Goal: Task Accomplishment & Management: Complete application form

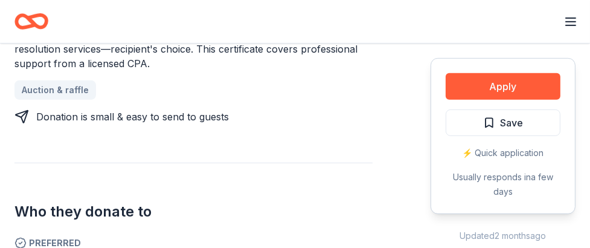
scroll to position [184, 0]
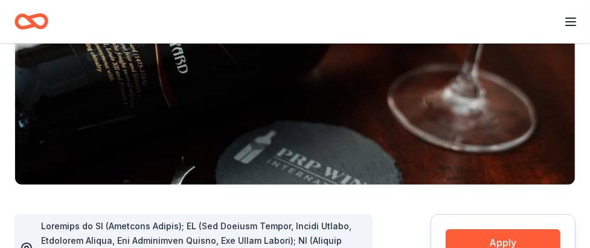
scroll to position [152, 0]
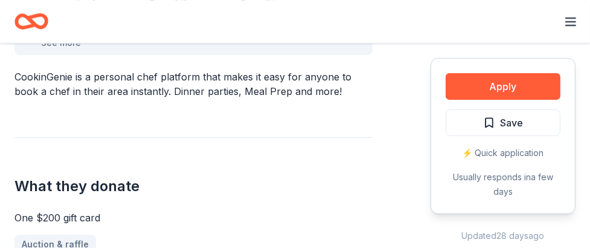
scroll to position [278, 0]
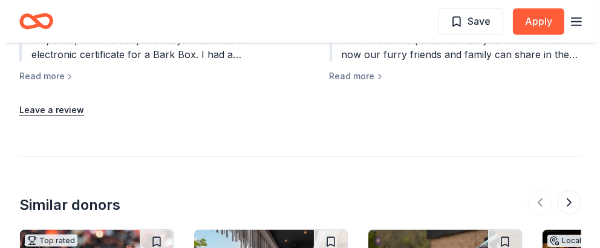
scroll to position [1477, 0]
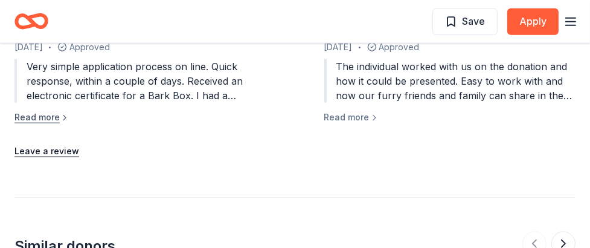
click at [55, 113] on button "Read more" at bounding box center [42, 117] width 55 height 15
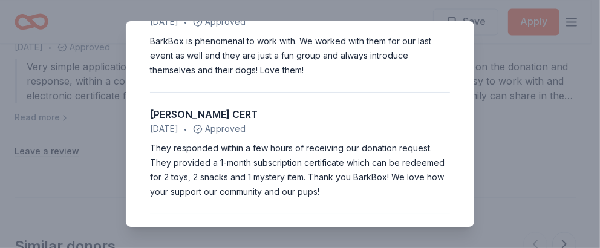
scroll to position [1590, 0]
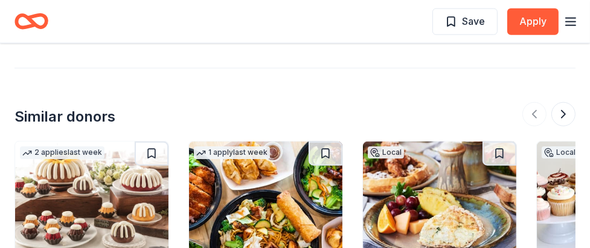
scroll to position [1343, 0]
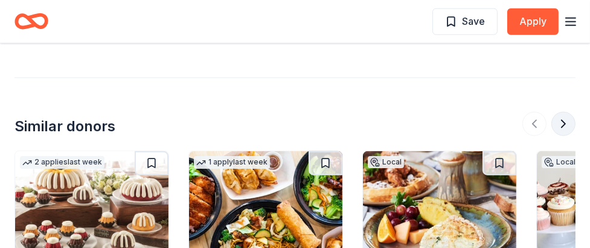
click at [563, 112] on button at bounding box center [564, 124] width 24 height 24
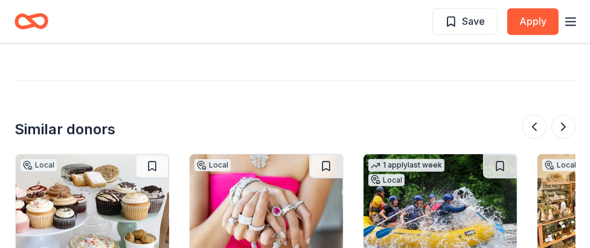
scroll to position [1327, 0]
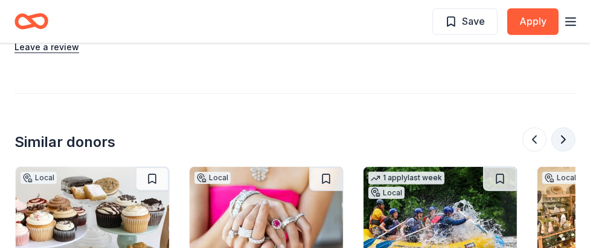
click at [563, 128] on button at bounding box center [564, 140] width 24 height 24
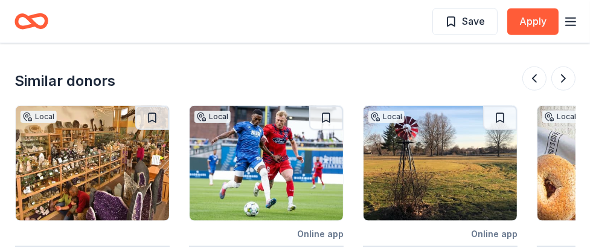
scroll to position [1385, 0]
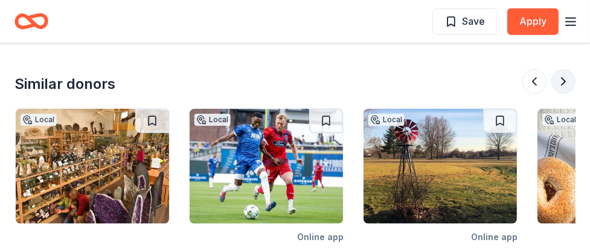
click at [565, 70] on button at bounding box center [564, 82] width 24 height 24
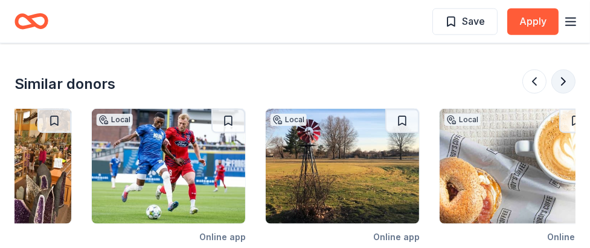
scroll to position [0, 1159]
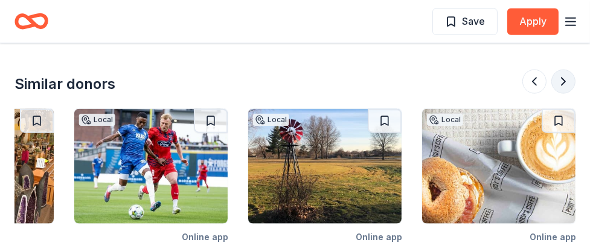
click at [565, 70] on button at bounding box center [564, 82] width 24 height 24
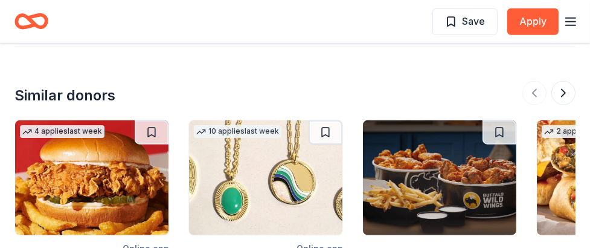
scroll to position [1306, 0]
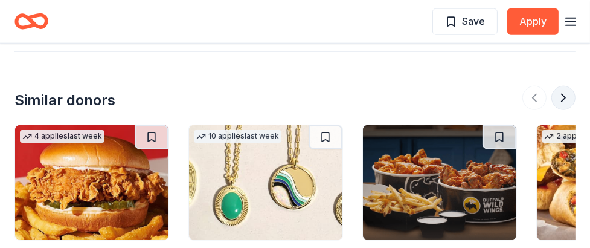
click at [561, 86] on button at bounding box center [564, 98] width 24 height 24
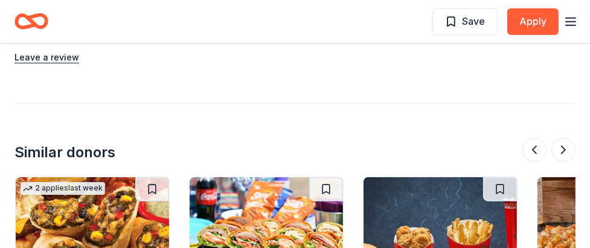
scroll to position [1252, 0]
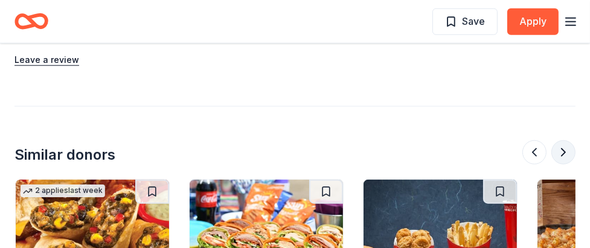
click at [566, 140] on button at bounding box center [564, 152] width 24 height 24
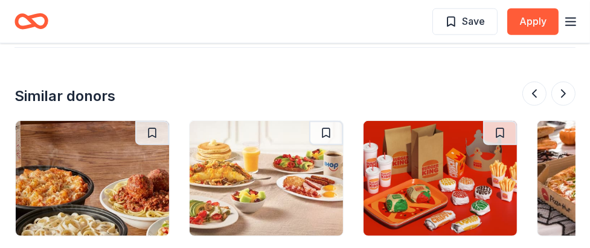
scroll to position [1318, 0]
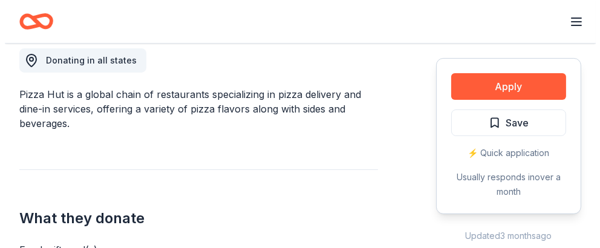
scroll to position [345, 0]
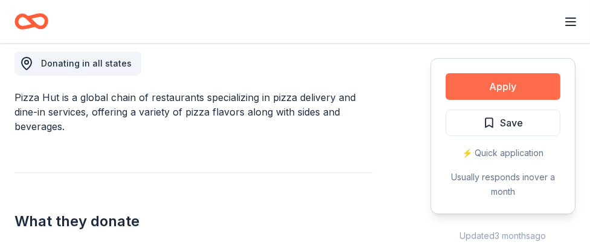
click at [497, 87] on button "Apply" at bounding box center [503, 86] width 115 height 27
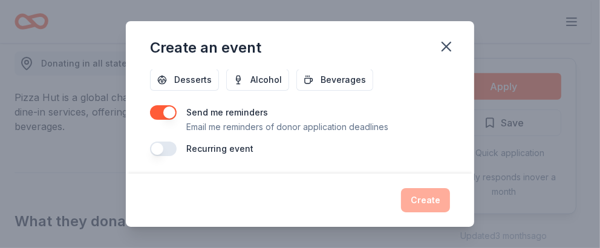
scroll to position [0, 0]
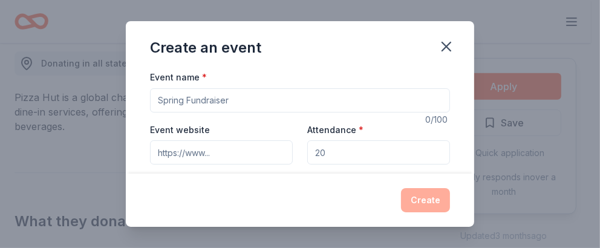
click at [245, 99] on input "Event name *" at bounding box center [300, 100] width 300 height 24
type input "Christmas on Marshall Street"
click at [253, 150] on input "Event website" at bounding box center [221, 152] width 143 height 24
click at [230, 152] on input "Event website" at bounding box center [221, 152] width 143 height 24
click at [219, 153] on input "Event website" at bounding box center [221, 152] width 143 height 24
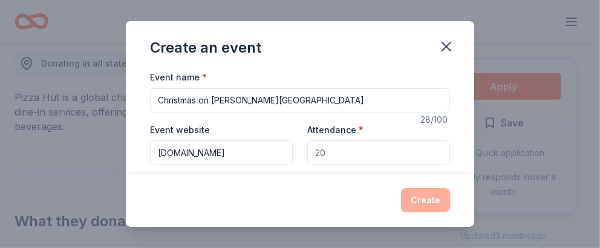
type input "www.gatesvilleisd.org"
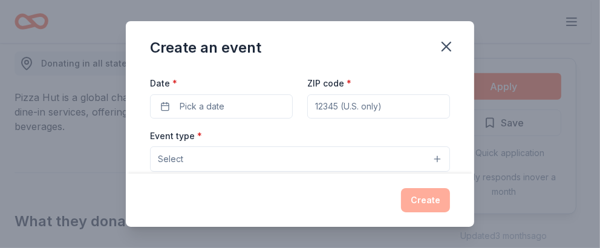
scroll to position [103, 0]
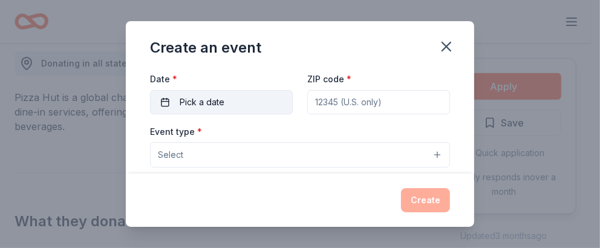
click at [201, 101] on span "Pick a date" at bounding box center [202, 102] width 45 height 15
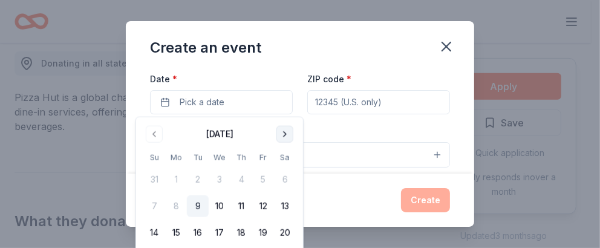
click at [287, 131] on button "Go to next month" at bounding box center [284, 134] width 17 height 17
click at [288, 130] on button "Go to next month" at bounding box center [284, 134] width 17 height 17
click at [289, 130] on button "Go to next month" at bounding box center [284, 134] width 17 height 17
click at [289, 179] on button "6" at bounding box center [285, 180] width 22 height 22
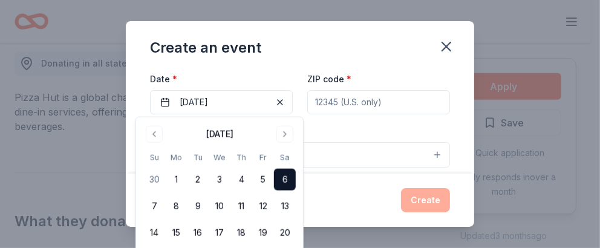
click at [352, 102] on input "ZIP code *" at bounding box center [378, 102] width 143 height 24
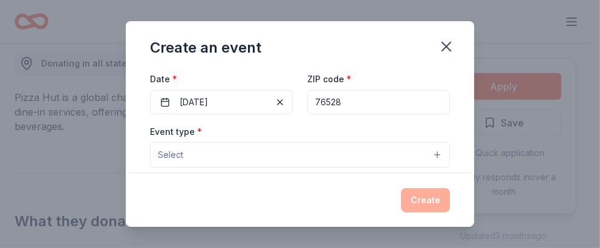
type input "76528"
click at [433, 151] on button "Select" at bounding box center [300, 154] width 300 height 25
click at [314, 156] on button "Select" at bounding box center [300, 154] width 300 height 25
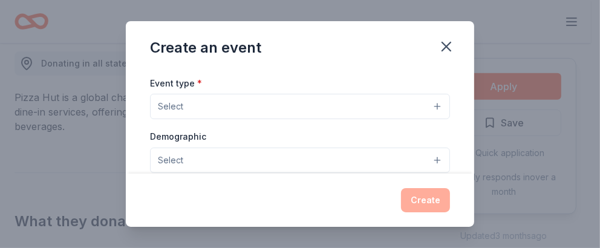
scroll to position [175, 0]
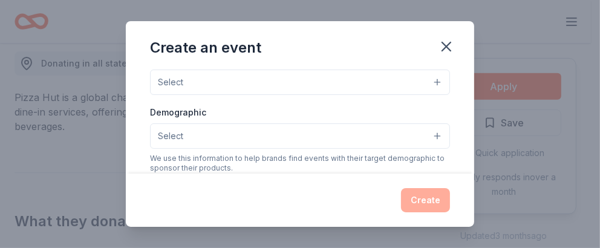
click at [202, 89] on button "Select" at bounding box center [300, 82] width 300 height 25
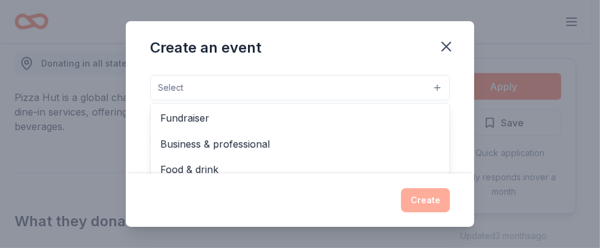
scroll to position [0, 0]
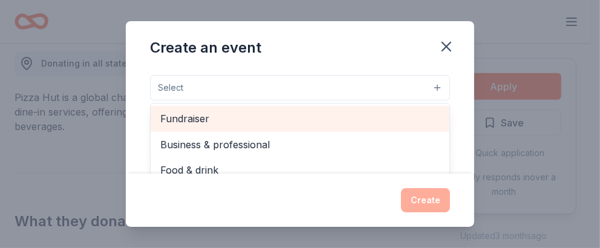
click at [189, 117] on span "Fundraiser" at bounding box center [299, 119] width 279 height 16
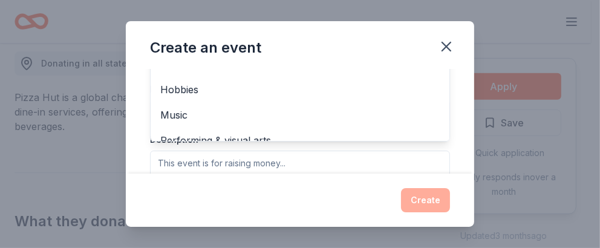
scroll to position [271, 0]
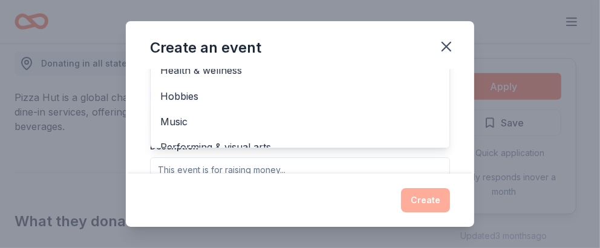
click at [454, 134] on div "Event name * Christmas on Marshall Street 28 /100 Event website www.gatesvillei…" at bounding box center [300, 122] width 348 height 104
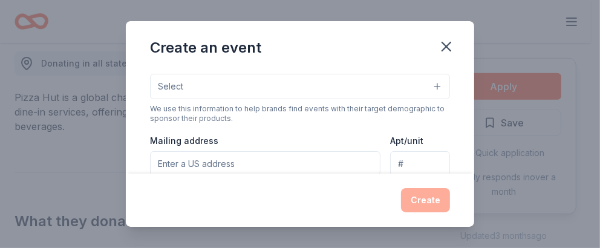
scroll to position [233, 0]
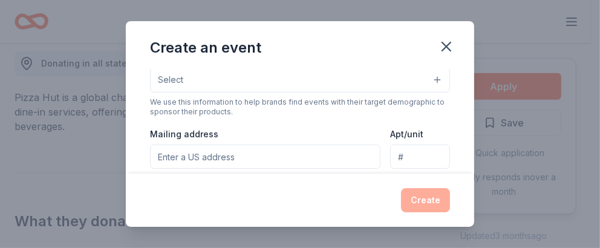
click at [424, 77] on button "Select" at bounding box center [300, 79] width 300 height 25
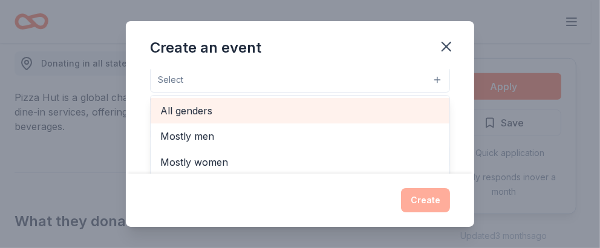
click at [210, 108] on span "All genders" at bounding box center [299, 111] width 279 height 16
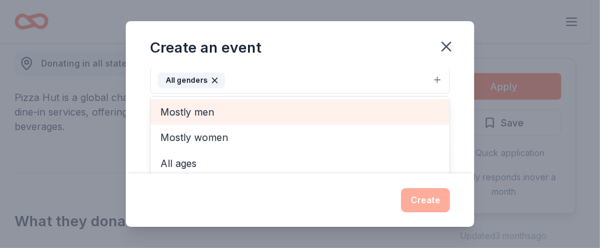
click at [215, 109] on span "Mostly men" at bounding box center [299, 112] width 279 height 16
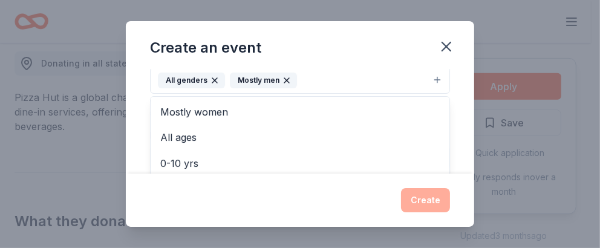
click at [284, 79] on icon "button" at bounding box center [286, 80] width 5 height 5
click at [401, 81] on button "All genders" at bounding box center [300, 80] width 300 height 27
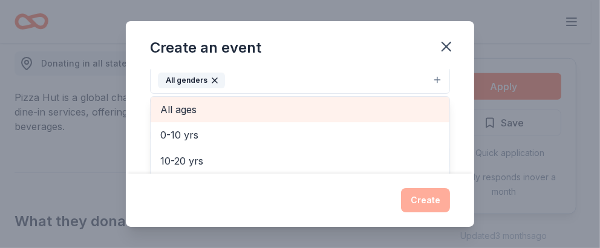
click at [191, 107] on span "All ages" at bounding box center [299, 110] width 279 height 16
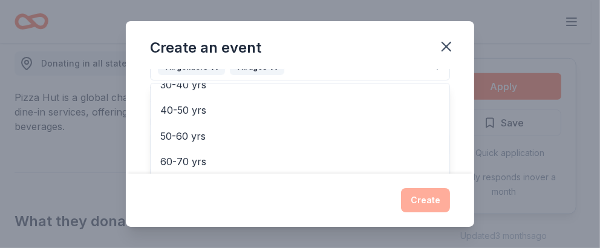
scroll to position [257, 0]
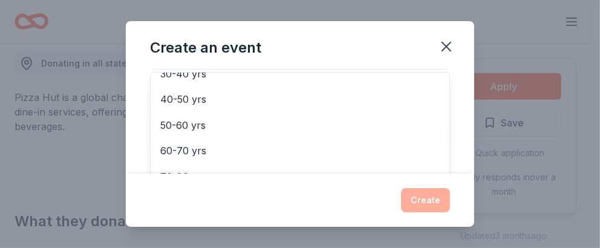
click at [446, 136] on div "Event name * Christmas on Marshall Street 28 /100 Event website www.gatesvillei…" at bounding box center [300, 122] width 348 height 104
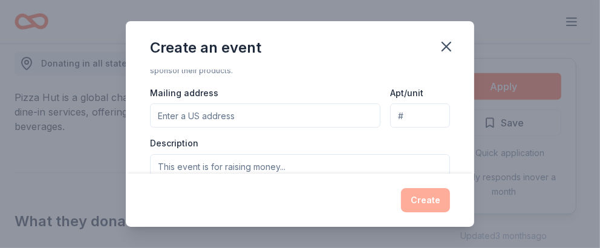
scroll to position [286, 0]
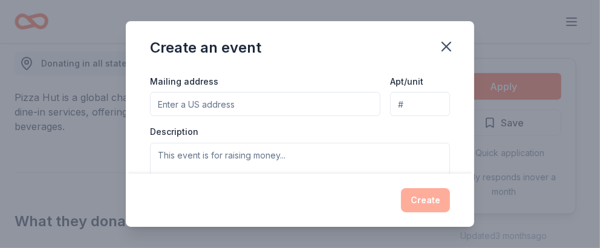
click at [213, 103] on input "Mailing address" at bounding box center [265, 104] width 230 height 24
type input "211 South Lovers Lane, Gatesville, TX, 76528"
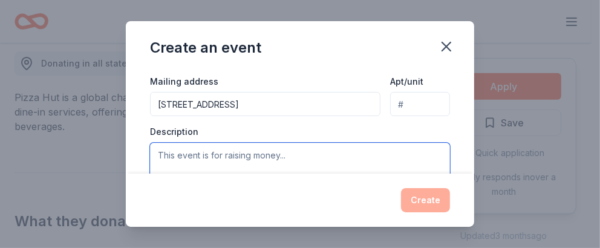
click at [286, 148] on textarea at bounding box center [300, 170] width 300 height 54
click at [246, 143] on textarea "This is a community wide" at bounding box center [300, 170] width 300 height 54
click at [270, 155] on textarea "This is a community wide" at bounding box center [300, 170] width 300 height 54
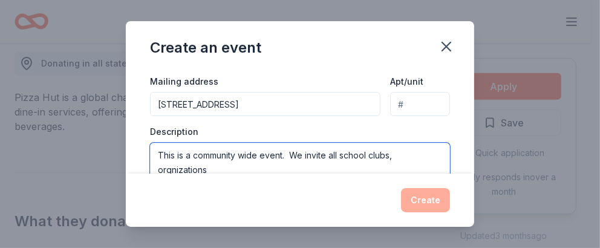
drag, startPoint x: 192, startPoint y: 158, endPoint x: 184, endPoint y: 164, distance: 9.9
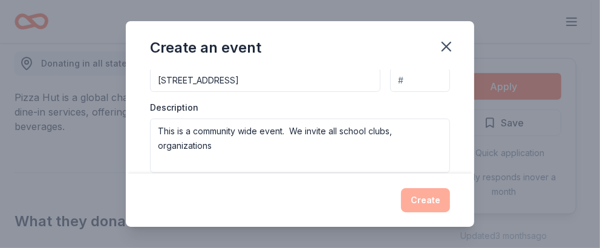
scroll to position [335, 0]
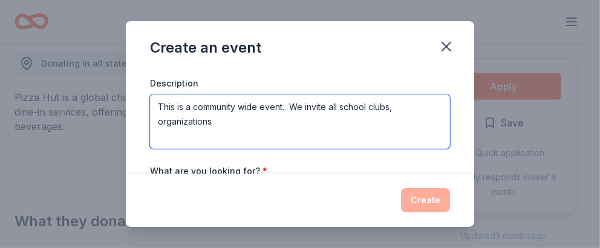
click at [215, 120] on textarea "This is a community wide event. We invite all school clubs, organizations" at bounding box center [300, 121] width 300 height 54
click at [359, 110] on textarea "This is a community wide event. We invite all school clubs, organizations and P…" at bounding box center [300, 121] width 300 height 54
click at [267, 117] on textarea "This is a community wide event. We invite all school clubs, organizations and P…" at bounding box center [300, 121] width 300 height 54
click at [212, 119] on textarea "This is a community wide event. We invite all school clubs, organizations and P…" at bounding box center [300, 121] width 300 height 54
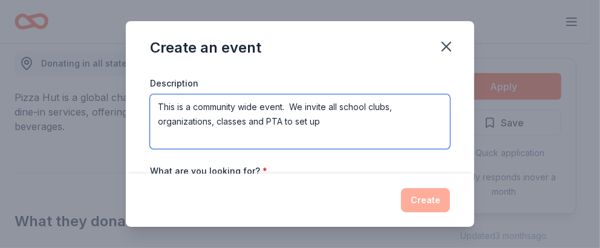
click at [323, 119] on textarea "This is a community wide event. We invite all school clubs, organizations, clas…" at bounding box center [300, 121] width 300 height 54
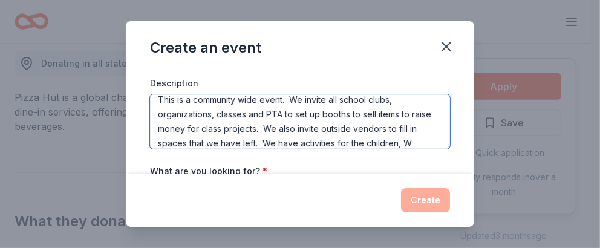
scroll to position [22, 0]
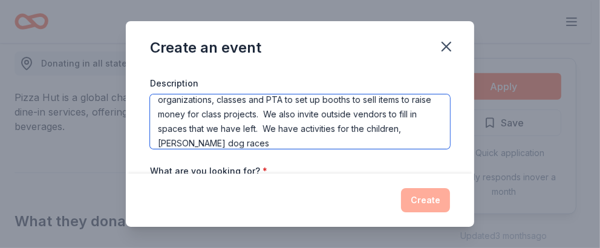
drag, startPoint x: 177, startPoint y: 140, endPoint x: 327, endPoint y: 138, distance: 149.9
click at [327, 139] on textarea "This is a community wide event. We invite all school clubs, organizations, clas…" at bounding box center [300, 121] width 300 height 54
type textarea "This is a community wide event. We invite all school clubs, organizations, clas…"
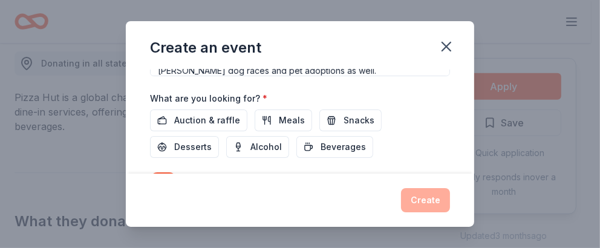
scroll to position [432, 0]
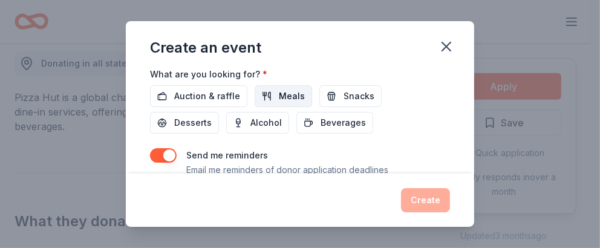
click at [291, 92] on span "Meals" at bounding box center [292, 96] width 26 height 15
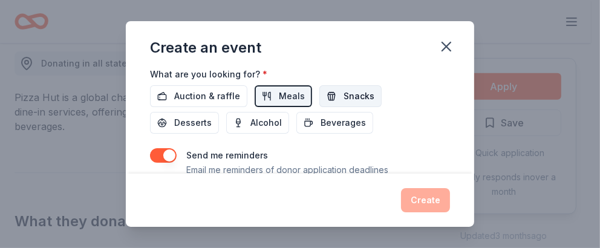
click at [335, 95] on button "Snacks" at bounding box center [350, 96] width 62 height 22
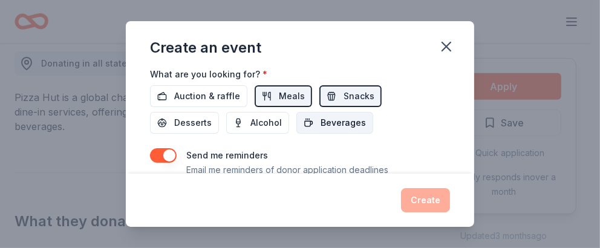
click at [324, 121] on span "Beverages" at bounding box center [342, 122] width 45 height 15
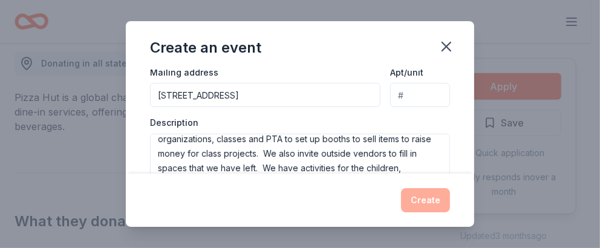
scroll to position [0, 0]
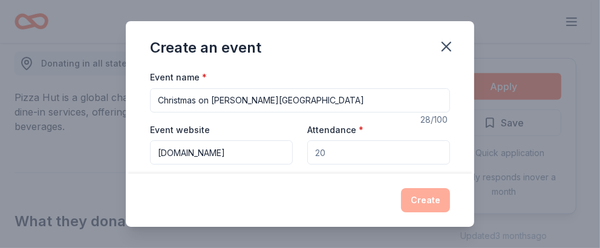
click at [325, 151] on input "Attendance *" at bounding box center [378, 152] width 143 height 24
drag, startPoint x: 326, startPoint y: 152, endPoint x: 303, endPoint y: 149, distance: 23.7
click at [300, 150] on div "Event website www.gatesvilleisd.org Attendance * Date * 12/06/2025 ZIP code * 7…" at bounding box center [300, 169] width 300 height 95
click at [323, 151] on input "Attendance *" at bounding box center [378, 152] width 143 height 24
click at [323, 152] on input "Attendance *" at bounding box center [378, 152] width 143 height 24
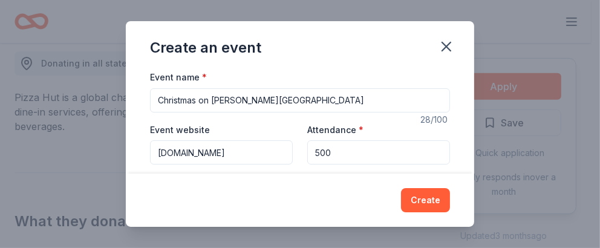
type input "500"
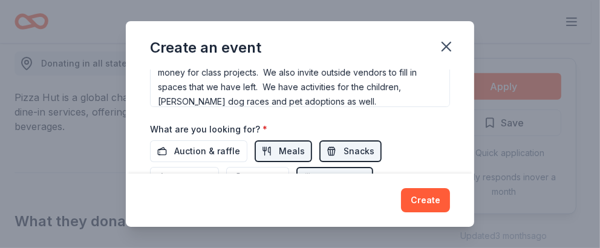
scroll to position [352, 0]
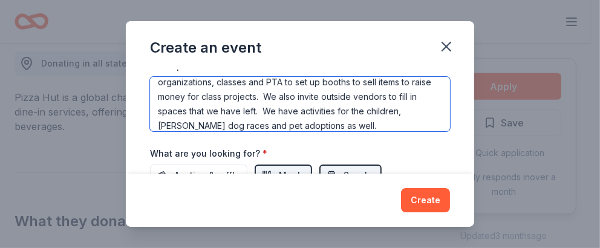
click at [354, 124] on textarea "This is a community wide event. We invite all school clubs, organizations, clas…" at bounding box center [300, 104] width 300 height 54
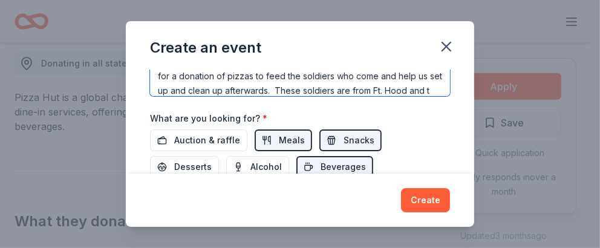
scroll to position [65, 0]
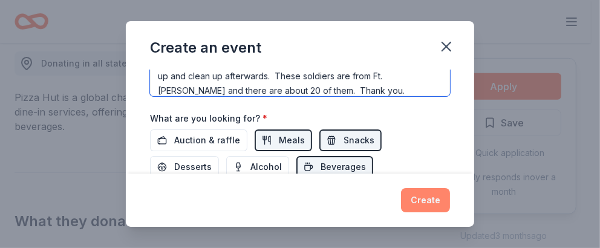
type textarea "This is a community wide event. We invite all school clubs, organizations, clas…"
click at [426, 195] on button "Create" at bounding box center [425, 200] width 49 height 24
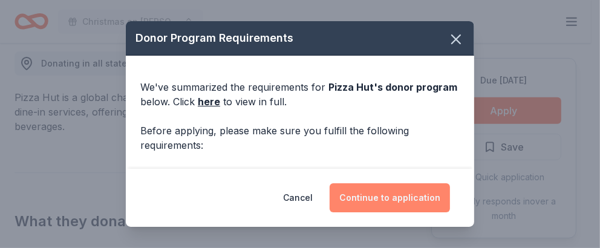
click at [386, 202] on button "Continue to application" at bounding box center [389, 197] width 120 height 29
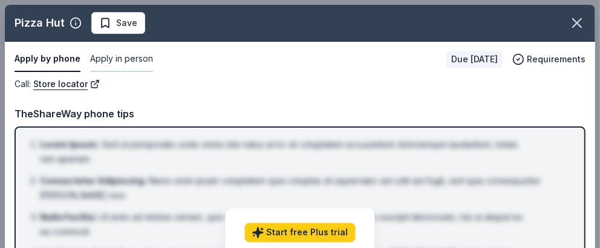
click at [125, 58] on button "Apply in person" at bounding box center [121, 59] width 63 height 25
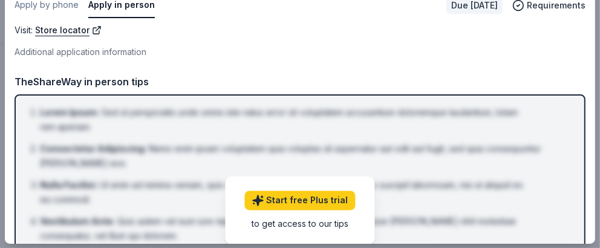
click at [70, 51] on div "Additional application information" at bounding box center [300, 52] width 571 height 15
click at [68, 30] on link "Store locator" at bounding box center [68, 30] width 66 height 15
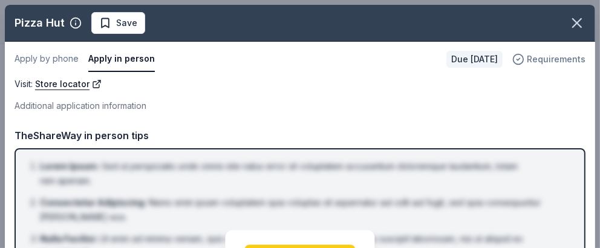
click at [528, 59] on span "Requirements" at bounding box center [555, 59] width 59 height 15
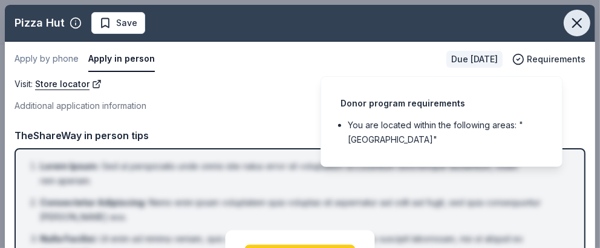
click at [563, 19] on button "button" at bounding box center [576, 23] width 27 height 27
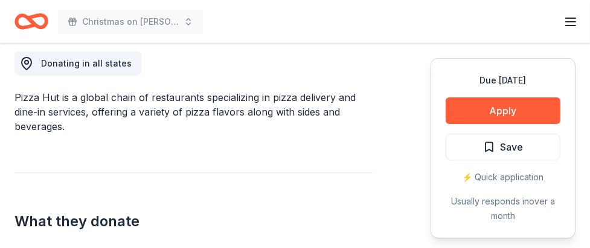
click at [518, 175] on div "⚡️ Quick application" at bounding box center [503, 177] width 115 height 15
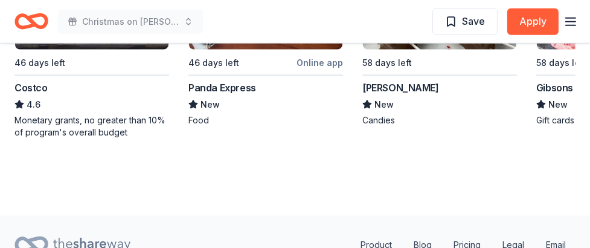
scroll to position [1447, 0]
